Goal: Transaction & Acquisition: Purchase product/service

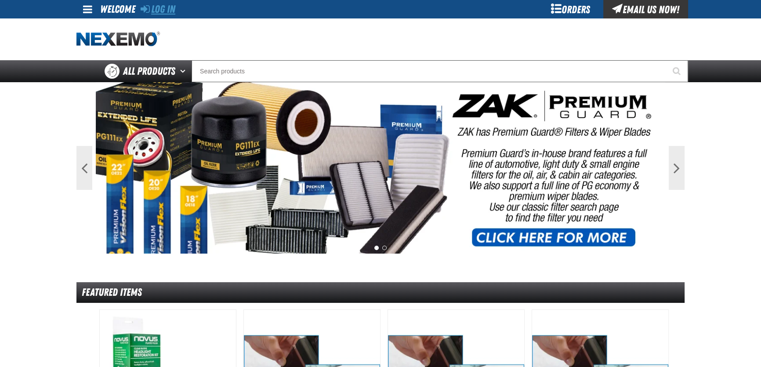
click at [167, 13] on link "Log In" at bounding box center [158, 9] width 35 height 12
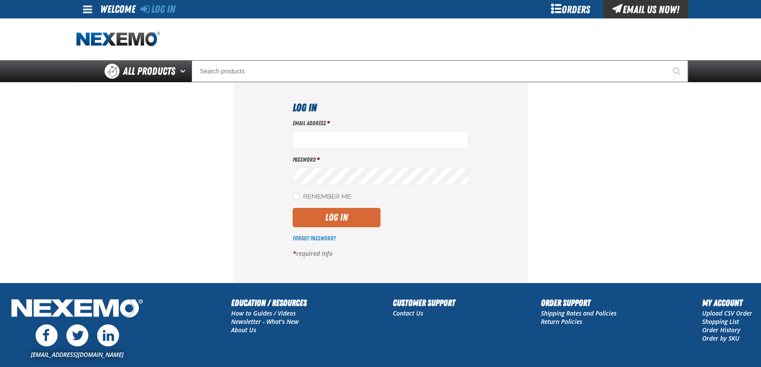
type input "dbatchelder@vtaig.com"
click at [327, 219] on button "Log In" at bounding box center [337, 217] width 88 height 19
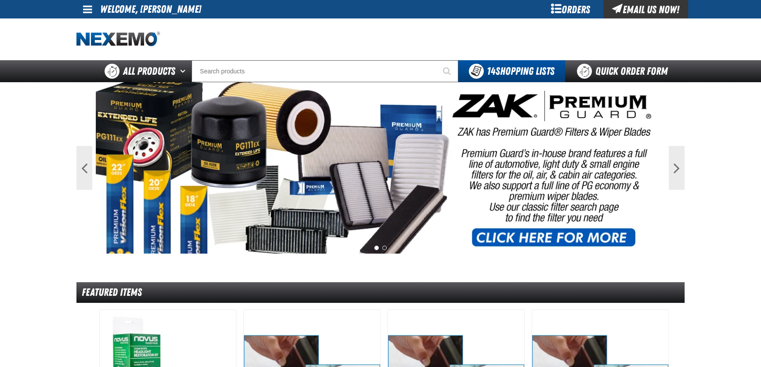
click at [87, 12] on span at bounding box center [87, 9] width 9 height 11
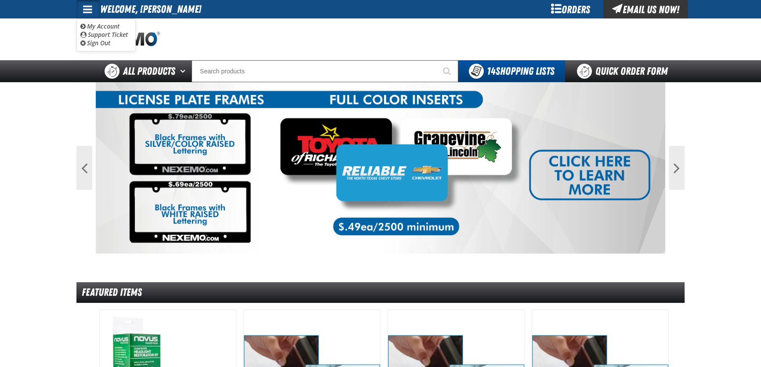
drag, startPoint x: 365, startPoint y: 23, endPoint x: 375, endPoint y: 26, distance: 10.1
click at [365, 23] on div at bounding box center [380, 39] width 608 height 42
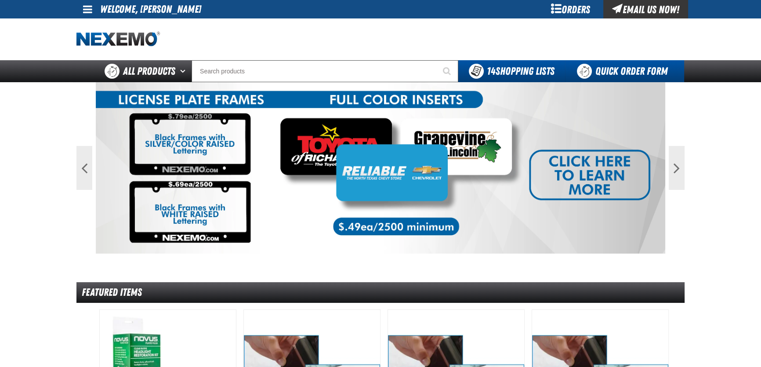
click at [633, 66] on link "Quick Order Form" at bounding box center [624, 71] width 119 height 22
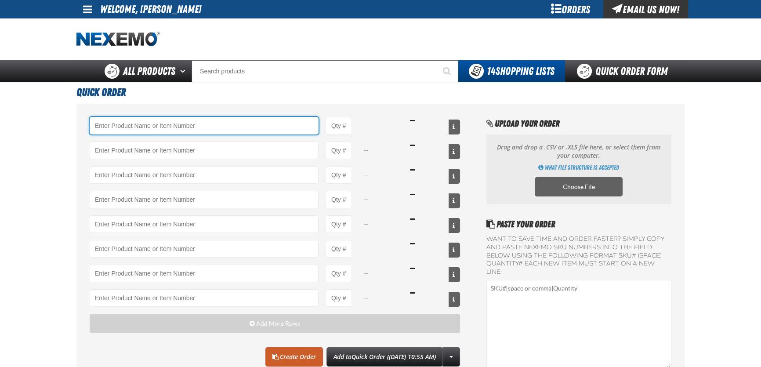
click at [155, 122] on input "Product" at bounding box center [204, 126] width 229 height 18
click at [143, 128] on input "Product" at bounding box center [204, 126] width 229 height 18
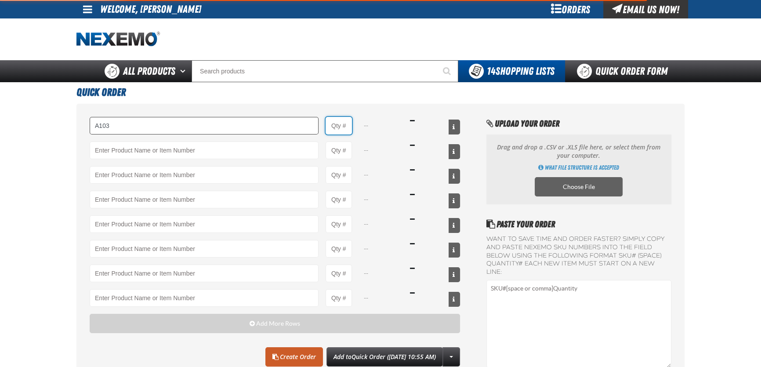
type input "A103 - Throttle Body and Intake Cleaner - ZAK Products"
type input "1"
select select "can"
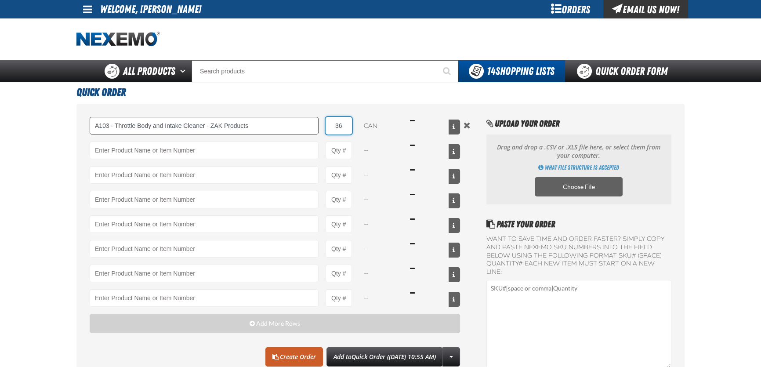
type input "36"
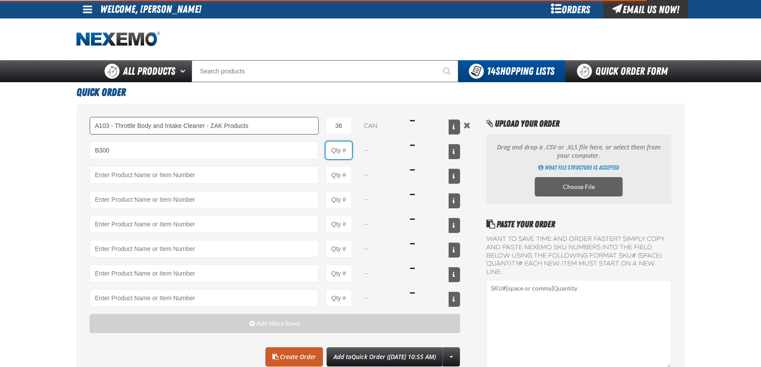
type input "B300 - Battery Service Kit - Corrosion Protection - ZAK Products"
type input "1"
select select "kit"
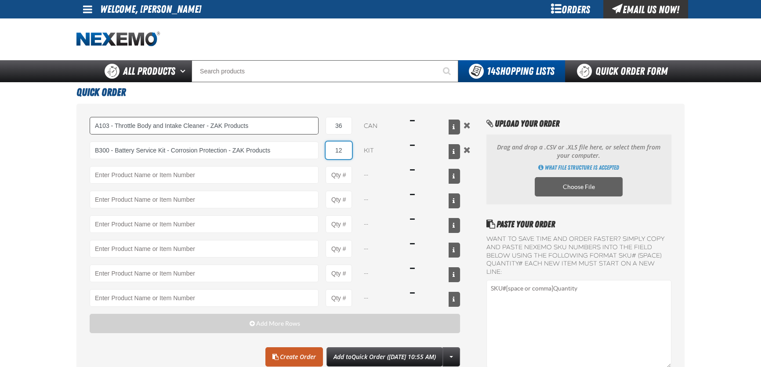
type input "12"
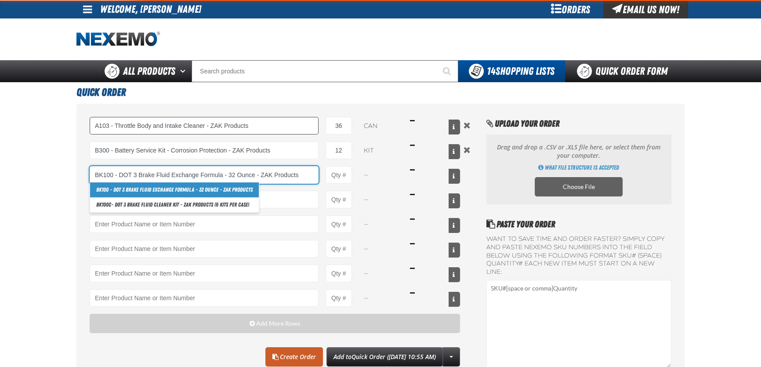
type input "BK100 - DOT 3 Brake Fluid Exchange Formula - 32 Ounce - ZAK Products"
type input "1"
select select "bottle"
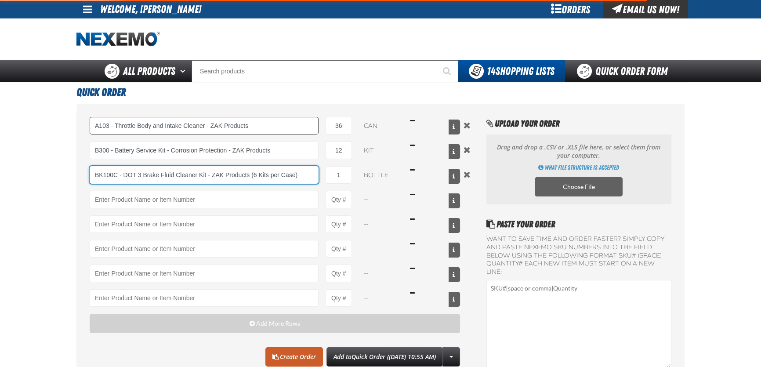
type input "BK100C - DOT 3 Brake Fluid Cleaner Kit - ZAK Products (6 Kits per Case)"
select select "kit"
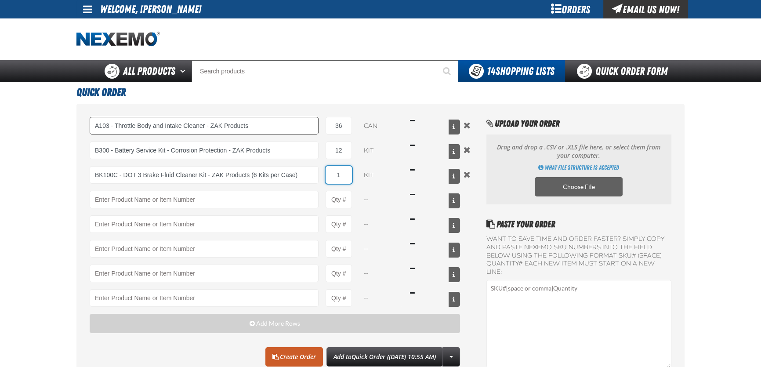
type input "BK100C - DOT 3 Brake Fluid Cleaner Kit - ZAK Products (6 Kits per Case)"
type input "6"
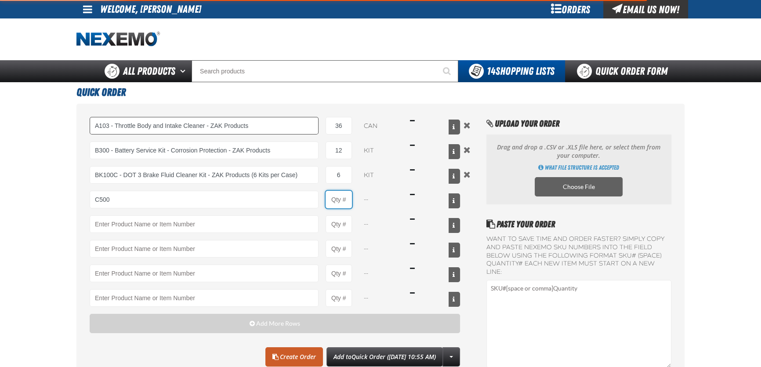
type input "C500 - Synthetic Engine Oil Booster - ZAK Products"
type input "1"
select select "bottle"
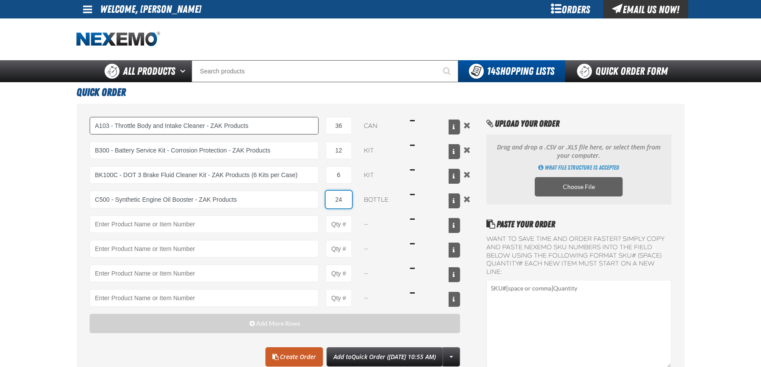
type input "24"
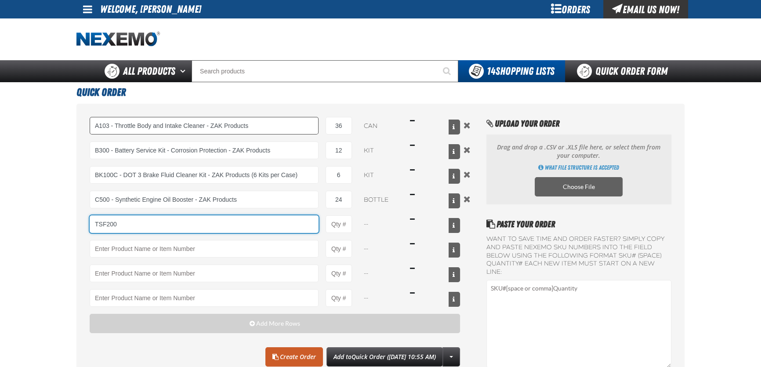
type input "TSF200"
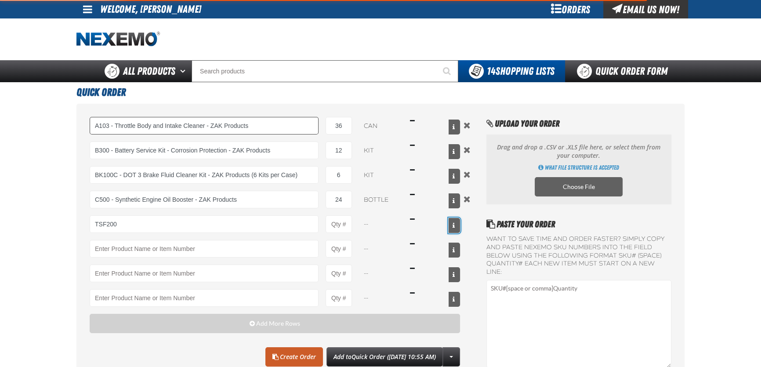
type input "TSF200 - 2-Step GDI Intake Cleaning Service"
type input "1"
select select "kit"
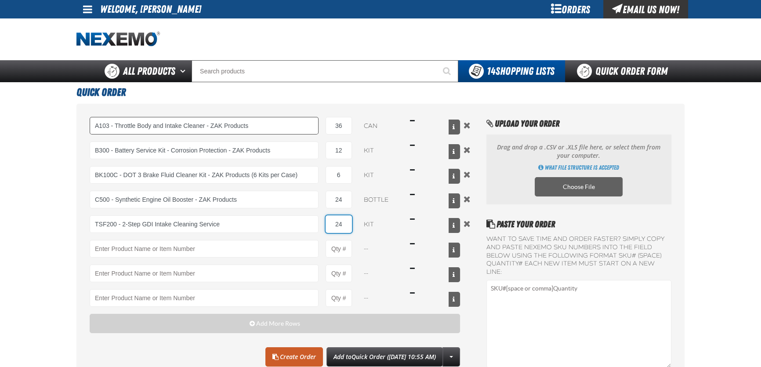
type input "24"
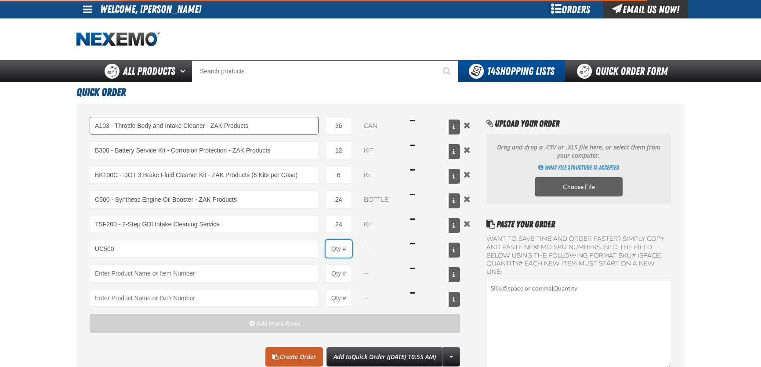
type input "UC500 - Performance Used Car Kit - ZAK Products"
type input "1"
select select "kit"
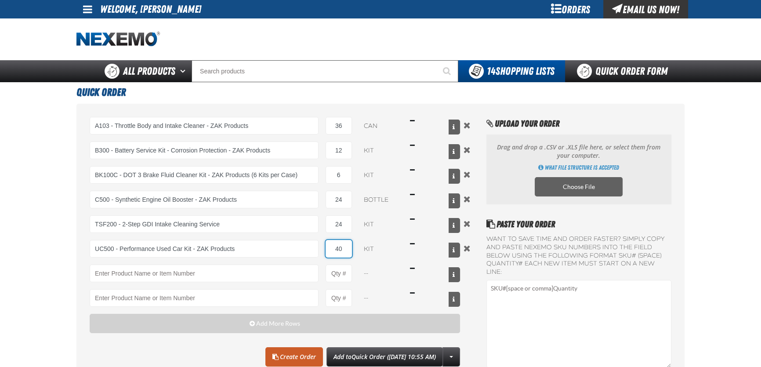
type input "40"
click at [35, 215] on main "Quick Order A103 - Throttle Body and Intake Cleaner - ZAK Products 36 can $393.…" at bounding box center [380, 247] width 761 height 330
click at [280, 357] on link "Create Order" at bounding box center [294, 356] width 58 height 19
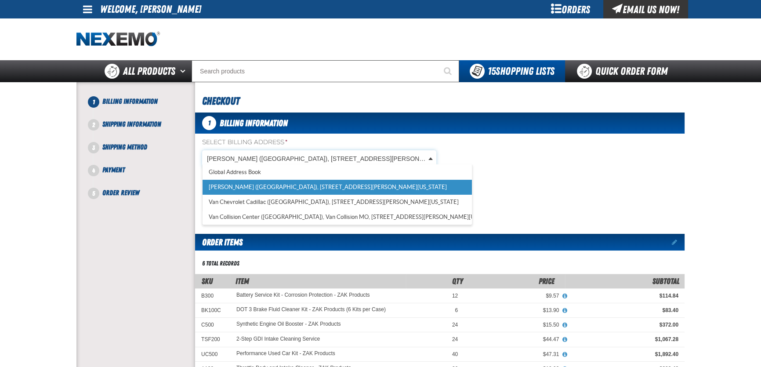
click at [287, 155] on body "Skip to Main Content Staging Site 5.1 Upgrade Site My Account My Account Suppor…" at bounding box center [380, 326] width 761 height 653
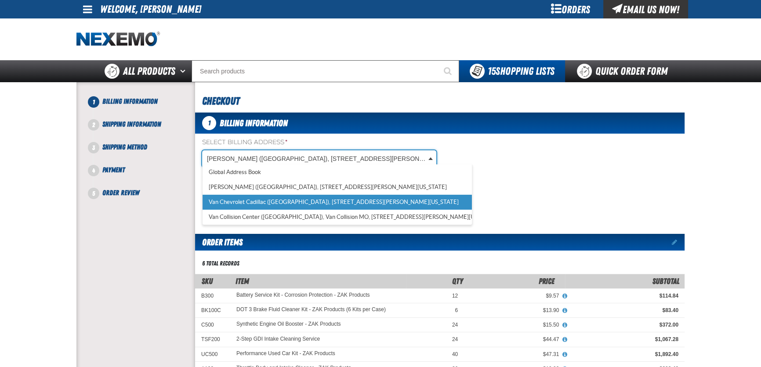
scroll to position [0, 4]
select select "a_311"
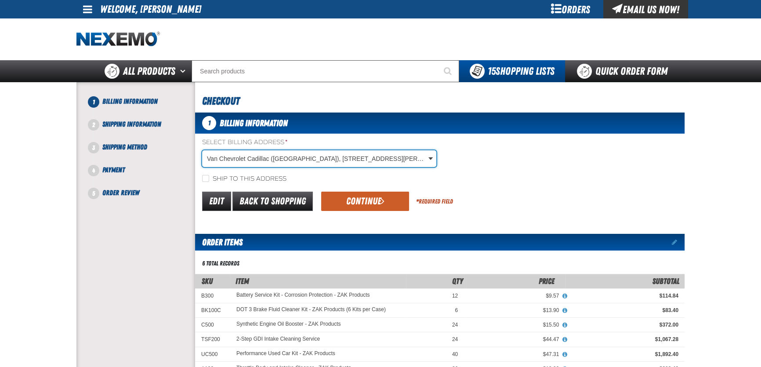
click at [213, 178] on label "Ship to this address" at bounding box center [244, 179] width 84 height 8
click at [209, 178] on input "Ship to this address" at bounding box center [205, 178] width 7 height 7
checkbox input "true"
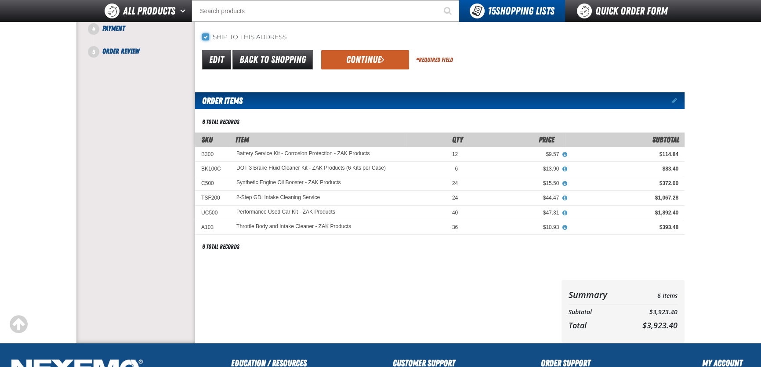
scroll to position [80, 0]
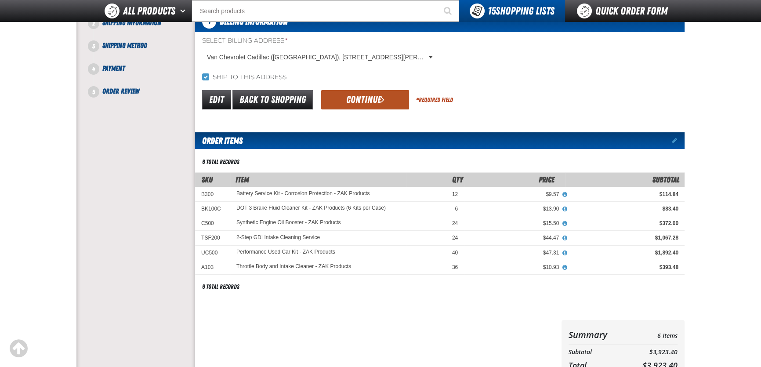
click at [375, 101] on button "Continue" at bounding box center [365, 99] width 88 height 19
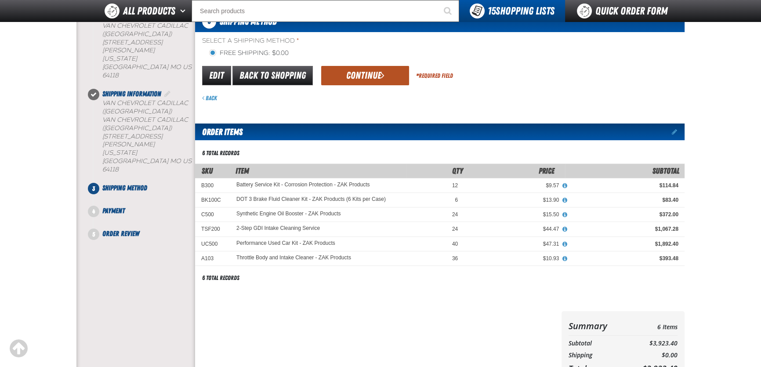
click at [378, 75] on button "Continue" at bounding box center [365, 75] width 88 height 19
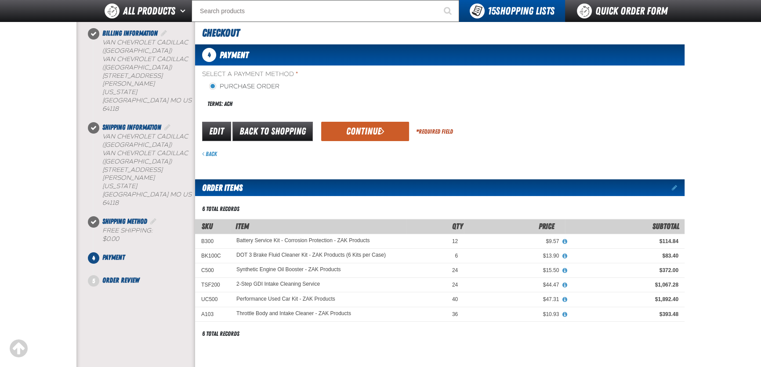
scroll to position [40, 0]
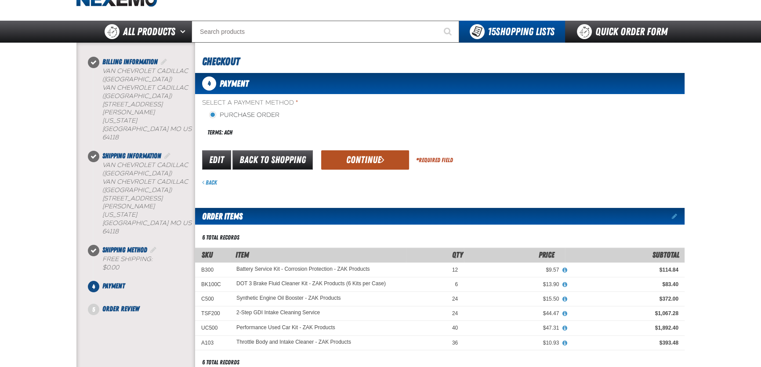
click at [372, 160] on button "Continue" at bounding box center [365, 159] width 88 height 19
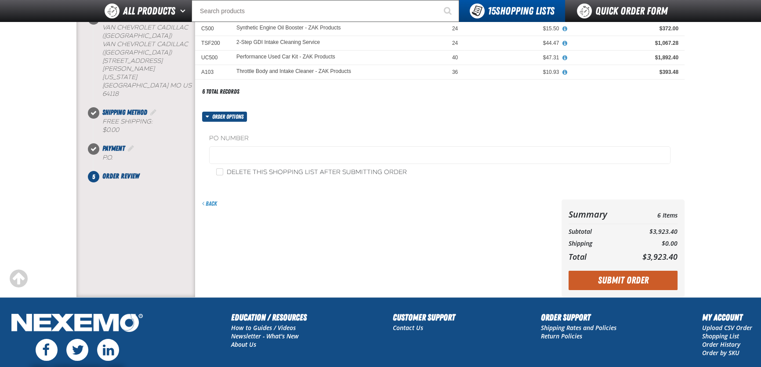
scroll to position [160, 0]
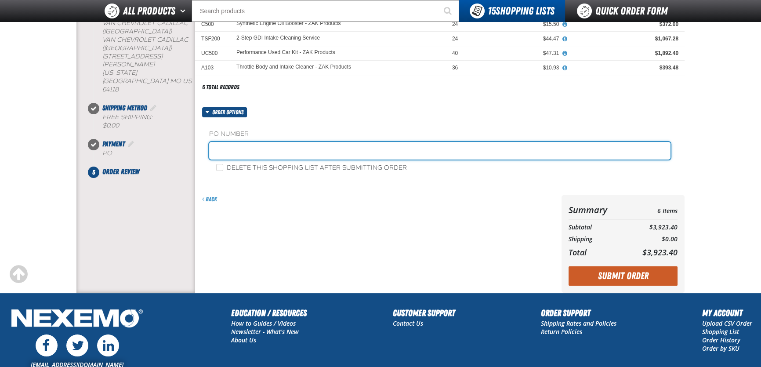
click at [337, 153] on input "text" at bounding box center [440, 151] width 462 height 18
type input "840643DB"
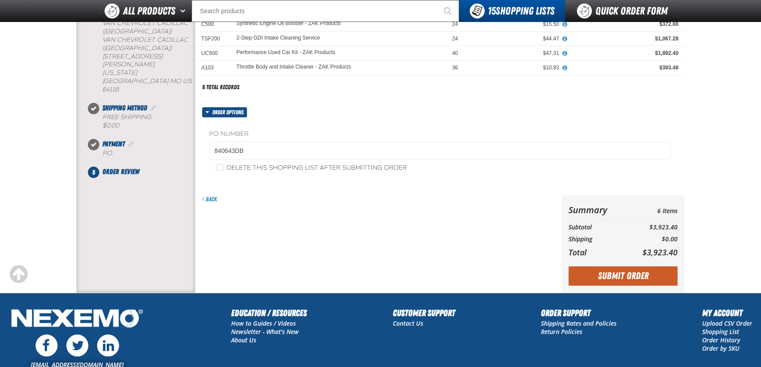
click at [320, 220] on div "Back" at bounding box center [376, 244] width 363 height 98
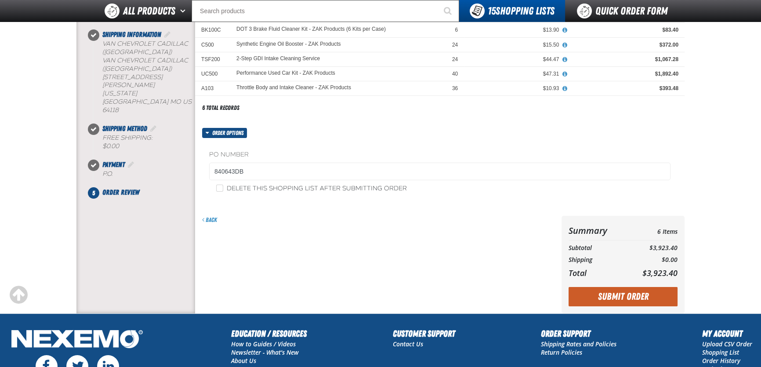
scroll to position [120, 0]
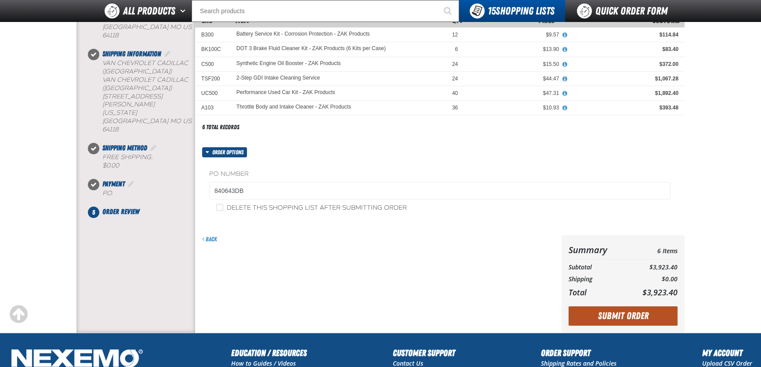
click at [656, 318] on button "Submit Order" at bounding box center [623, 315] width 109 height 19
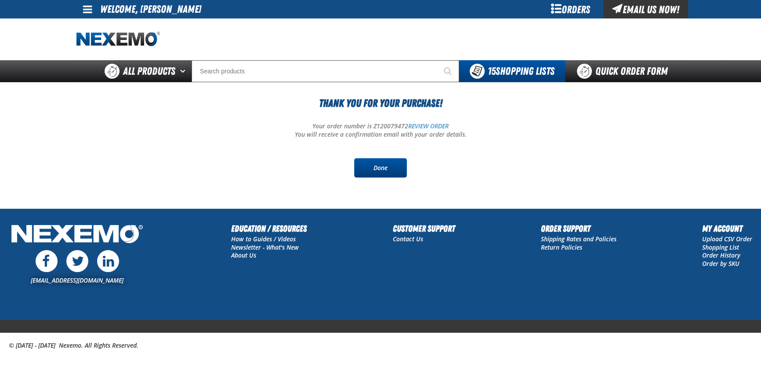
click at [389, 166] on link "Done" at bounding box center [380, 167] width 53 height 19
